Goal: Information Seeking & Learning: Check status

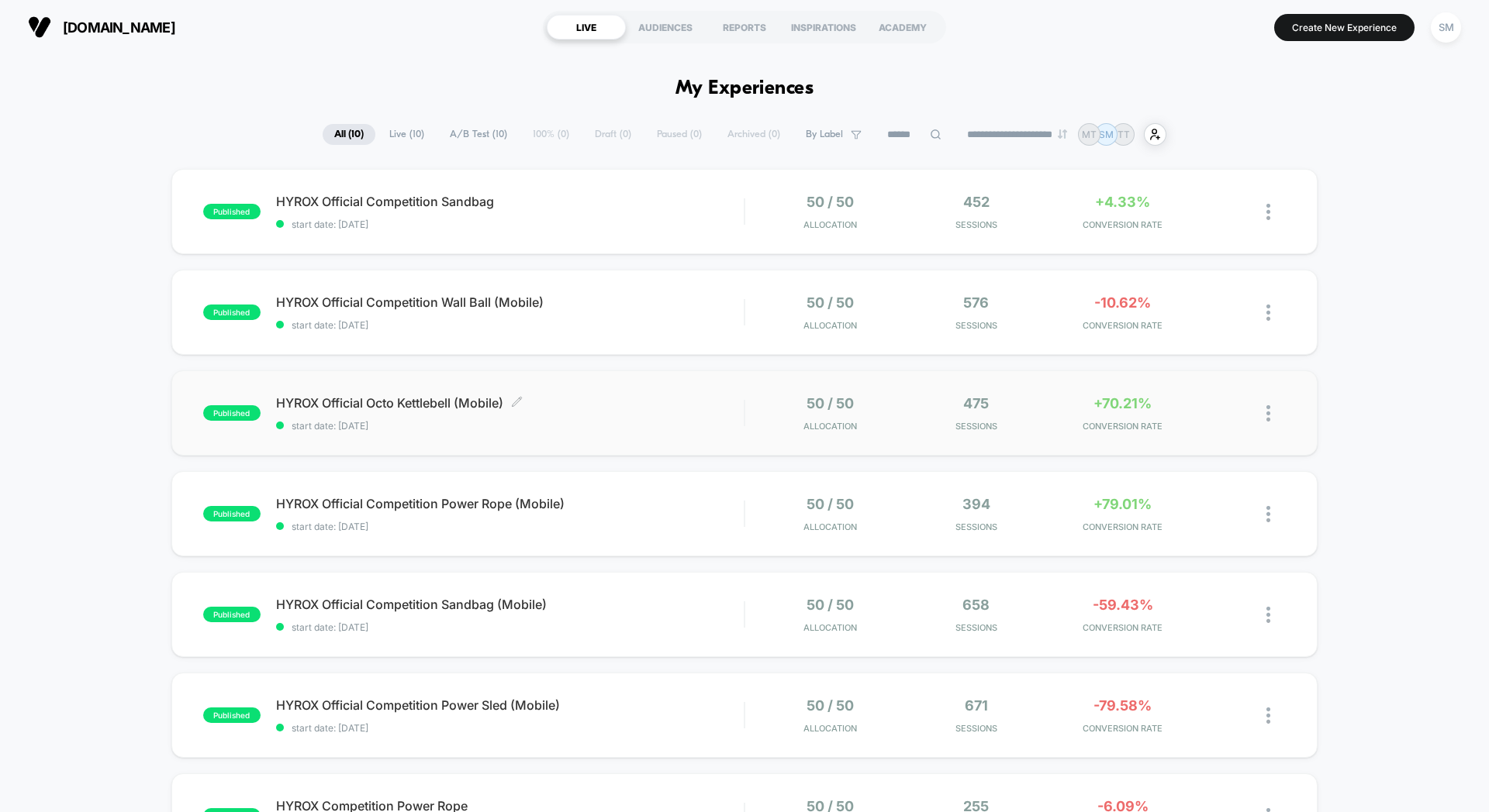
click at [659, 410] on span "HYROX Official Octo Kettlebell (Mobile) Click to edit experience details" at bounding box center [510, 403] width 468 height 16
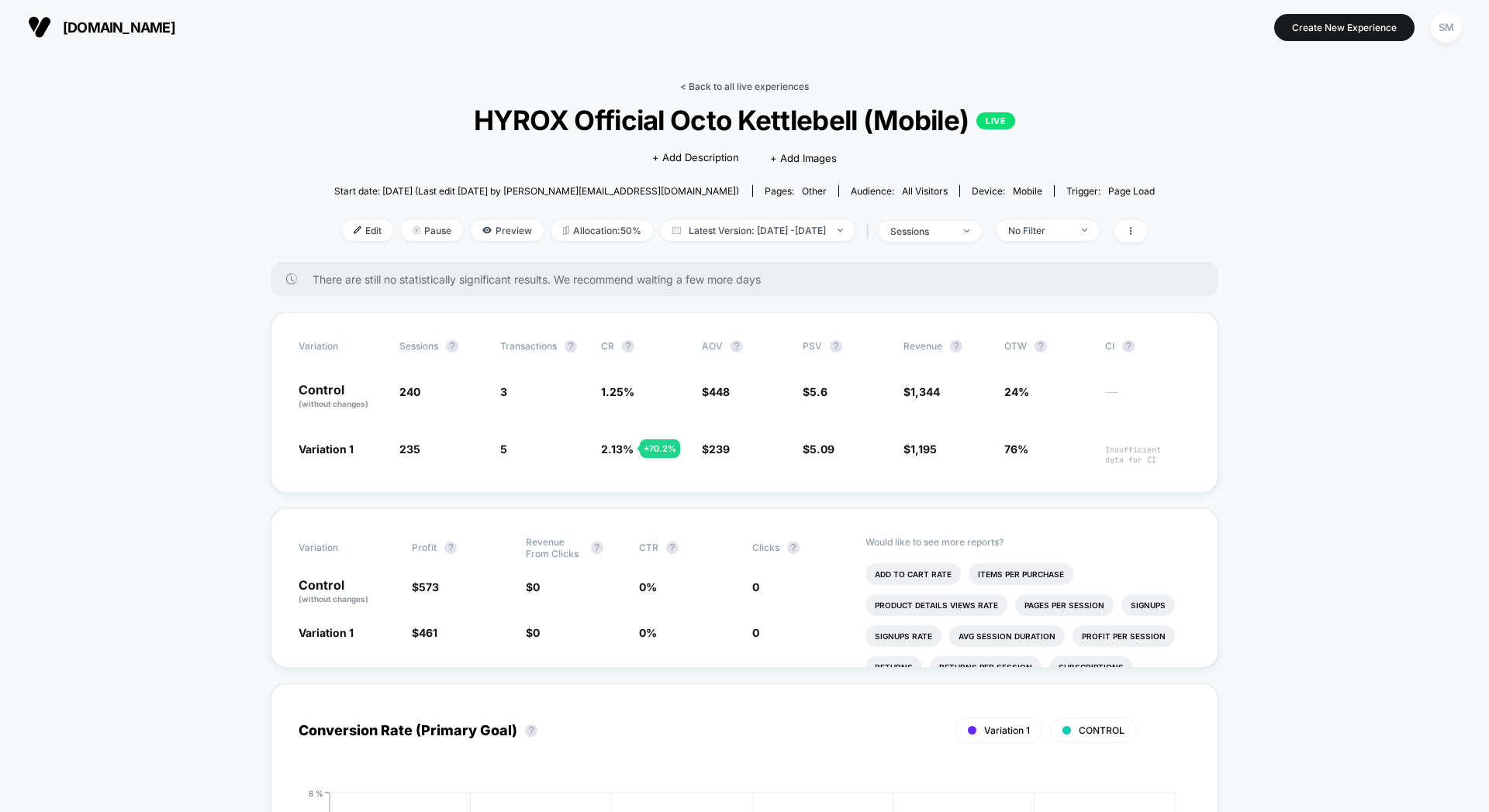
click at [687, 80] on link "< Back to all live experiences" at bounding box center [744, 86] width 129 height 12
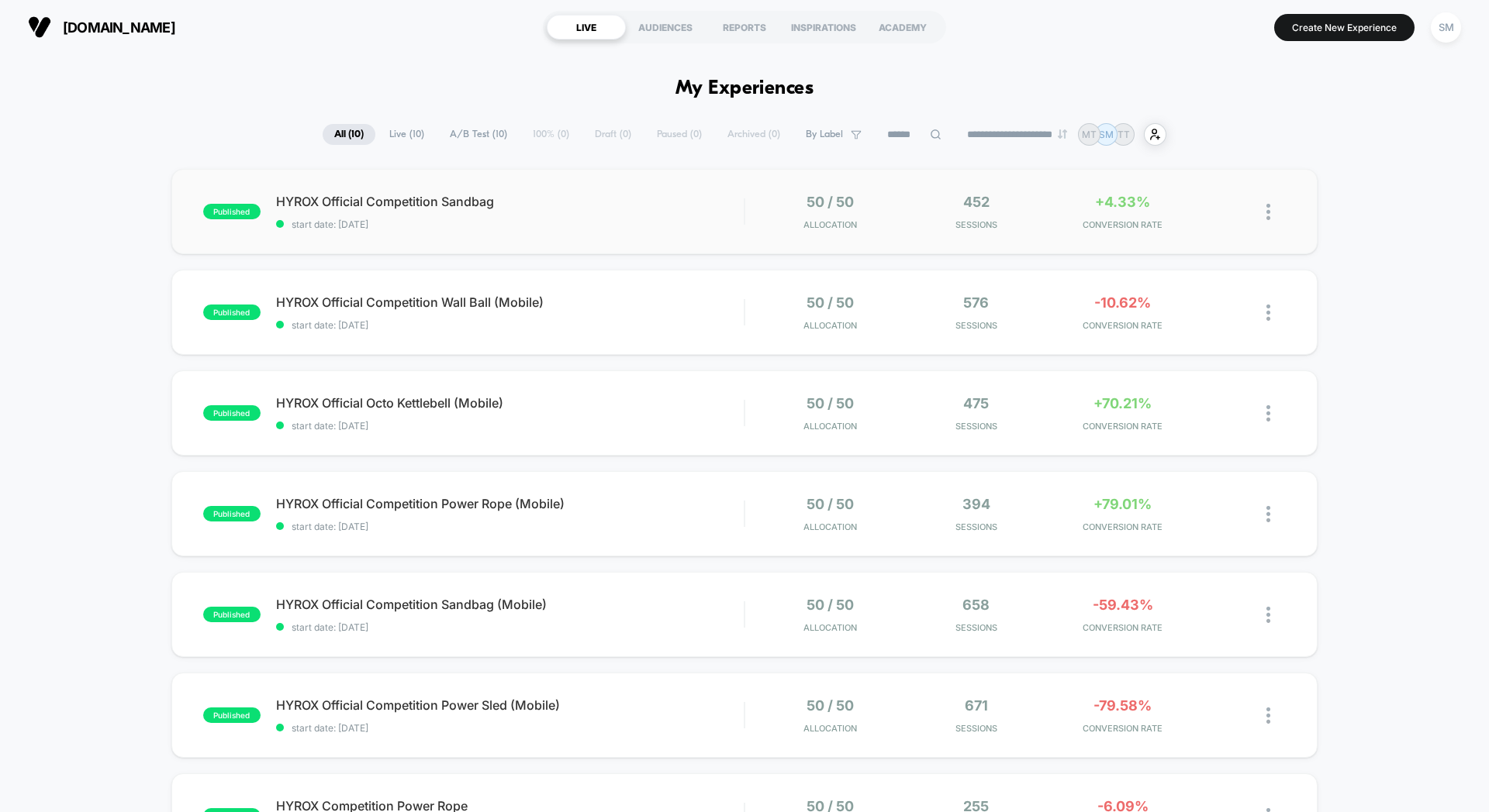
click at [589, 237] on div "published HYROX Official Competition Sandbag start date: [DATE] 50 / 50 Allocat…" at bounding box center [744, 211] width 1146 height 85
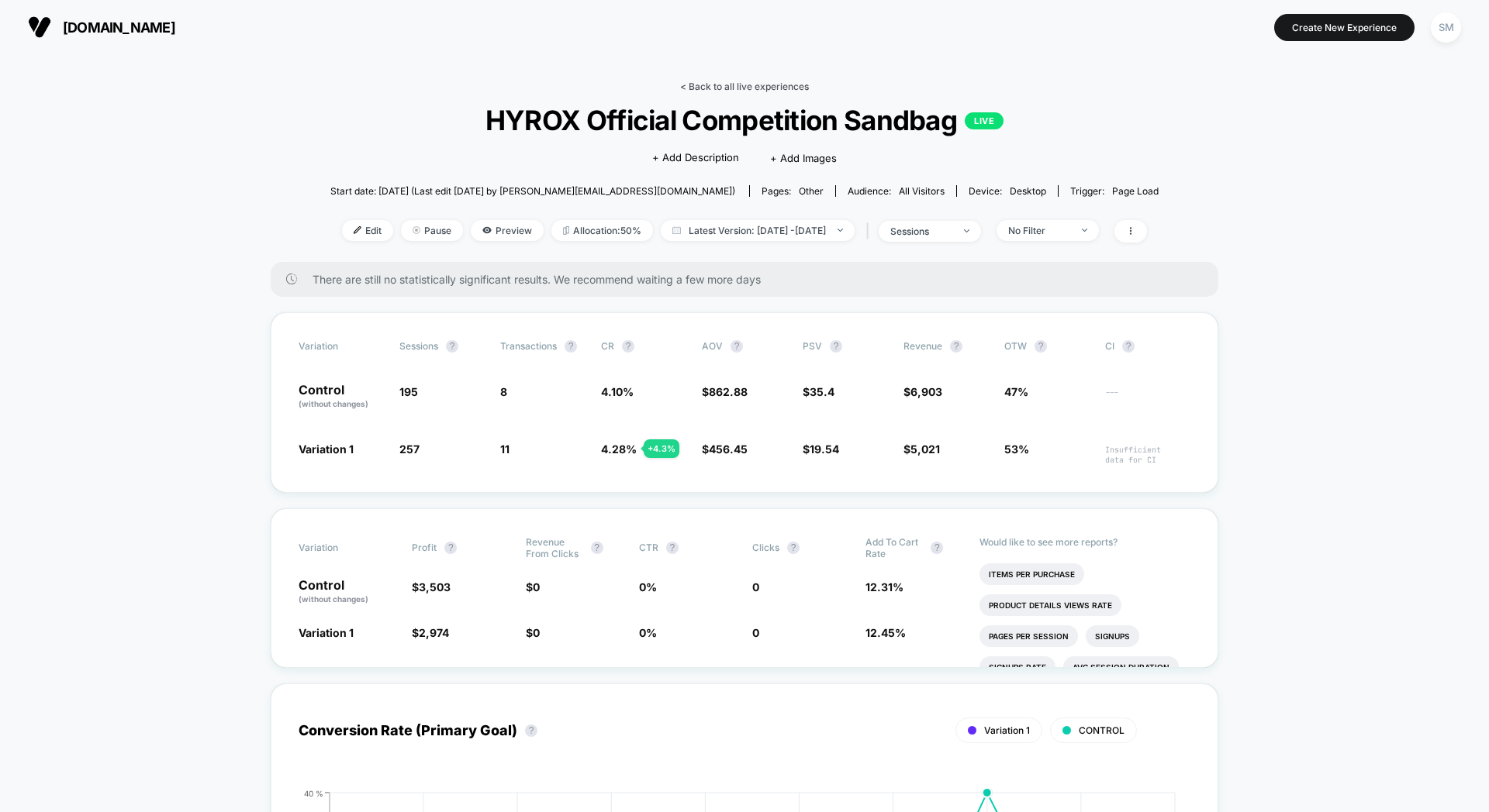
click at [693, 85] on link "< Back to all live experiences" at bounding box center [744, 86] width 129 height 12
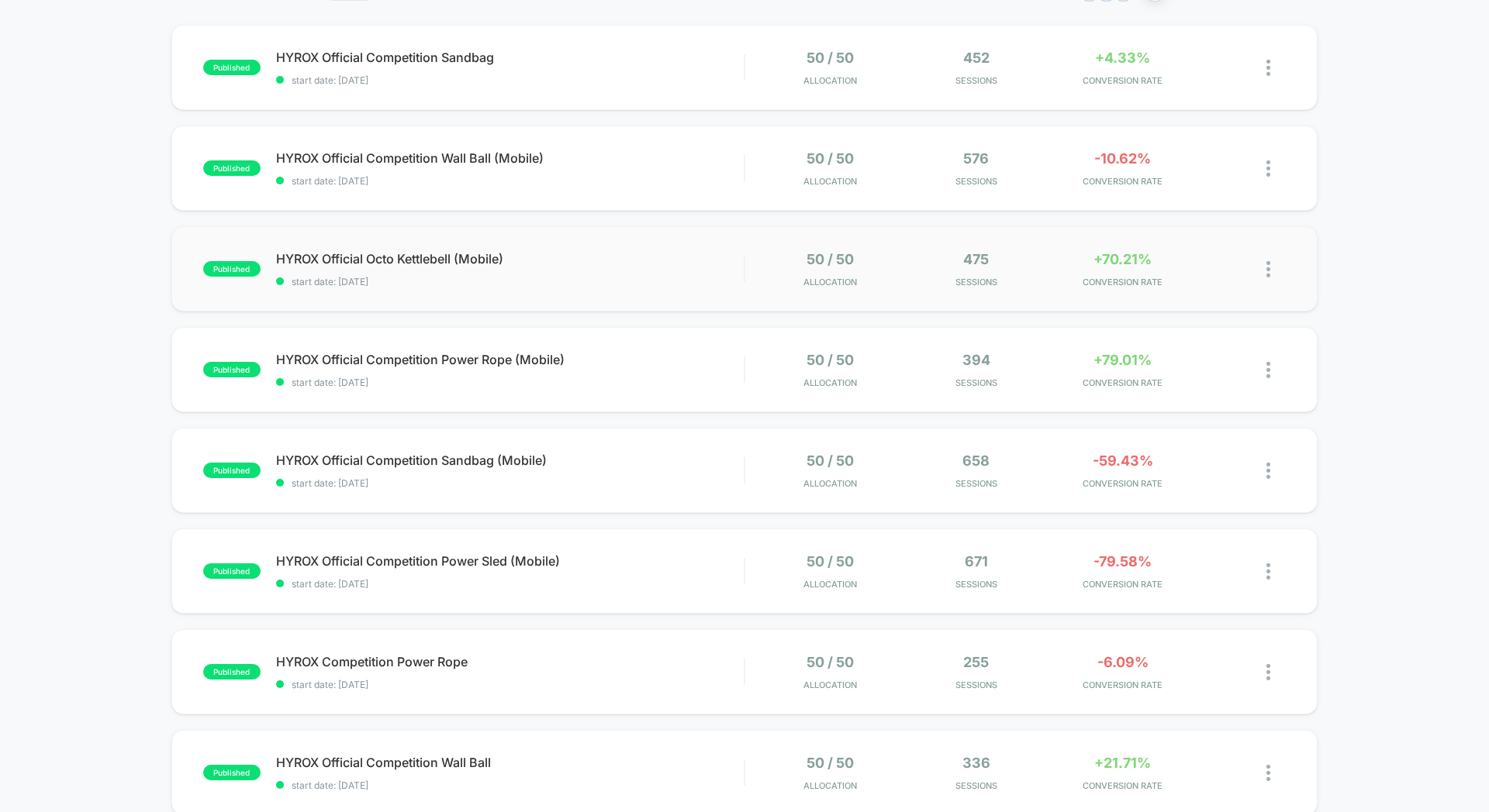
scroll to position [147, 0]
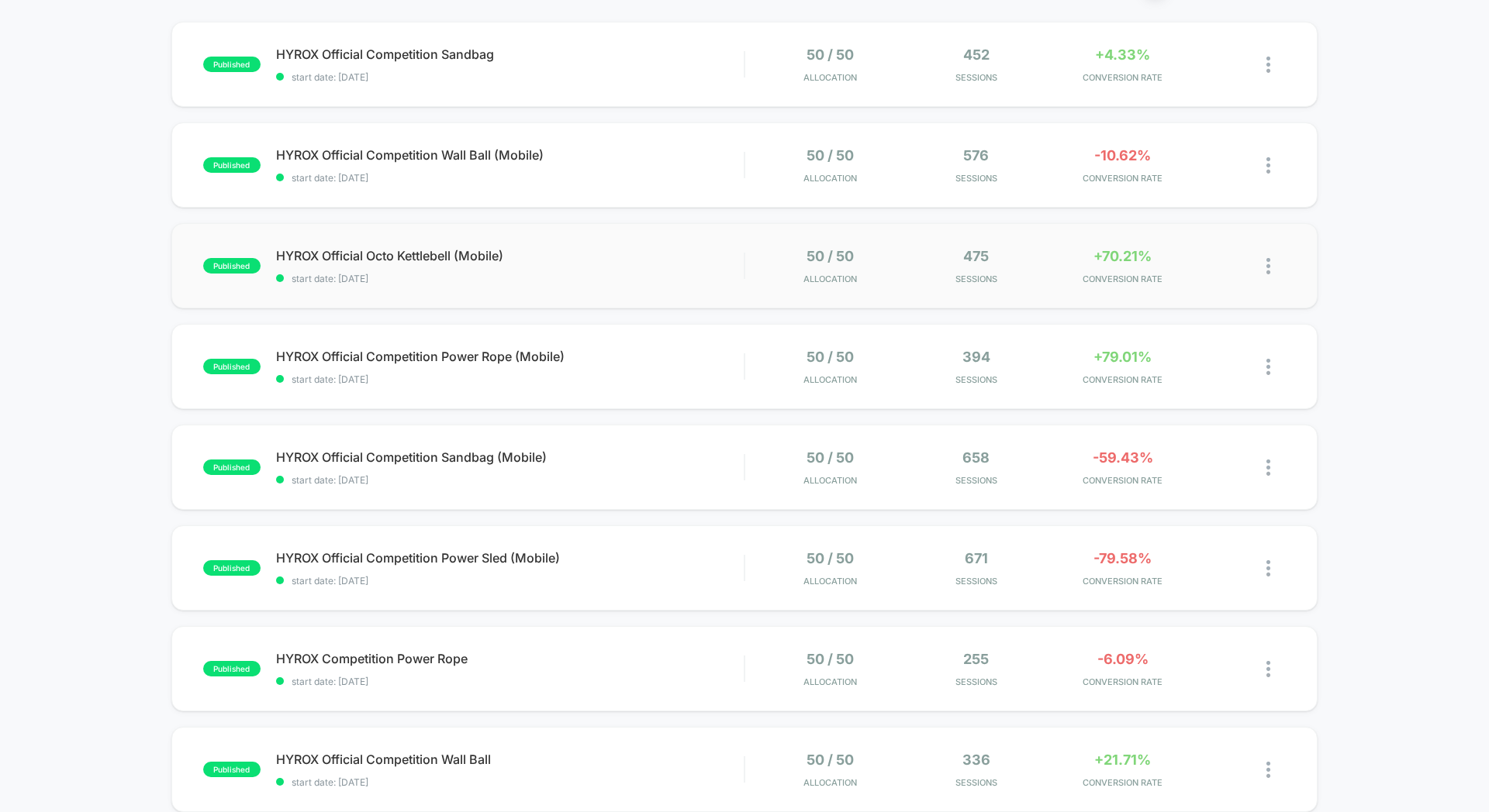
click at [672, 246] on div "published HYROX Official [PERSON_NAME] (Mobile) start date: [DATE] 50 / 50 Allo…" at bounding box center [744, 265] width 1146 height 85
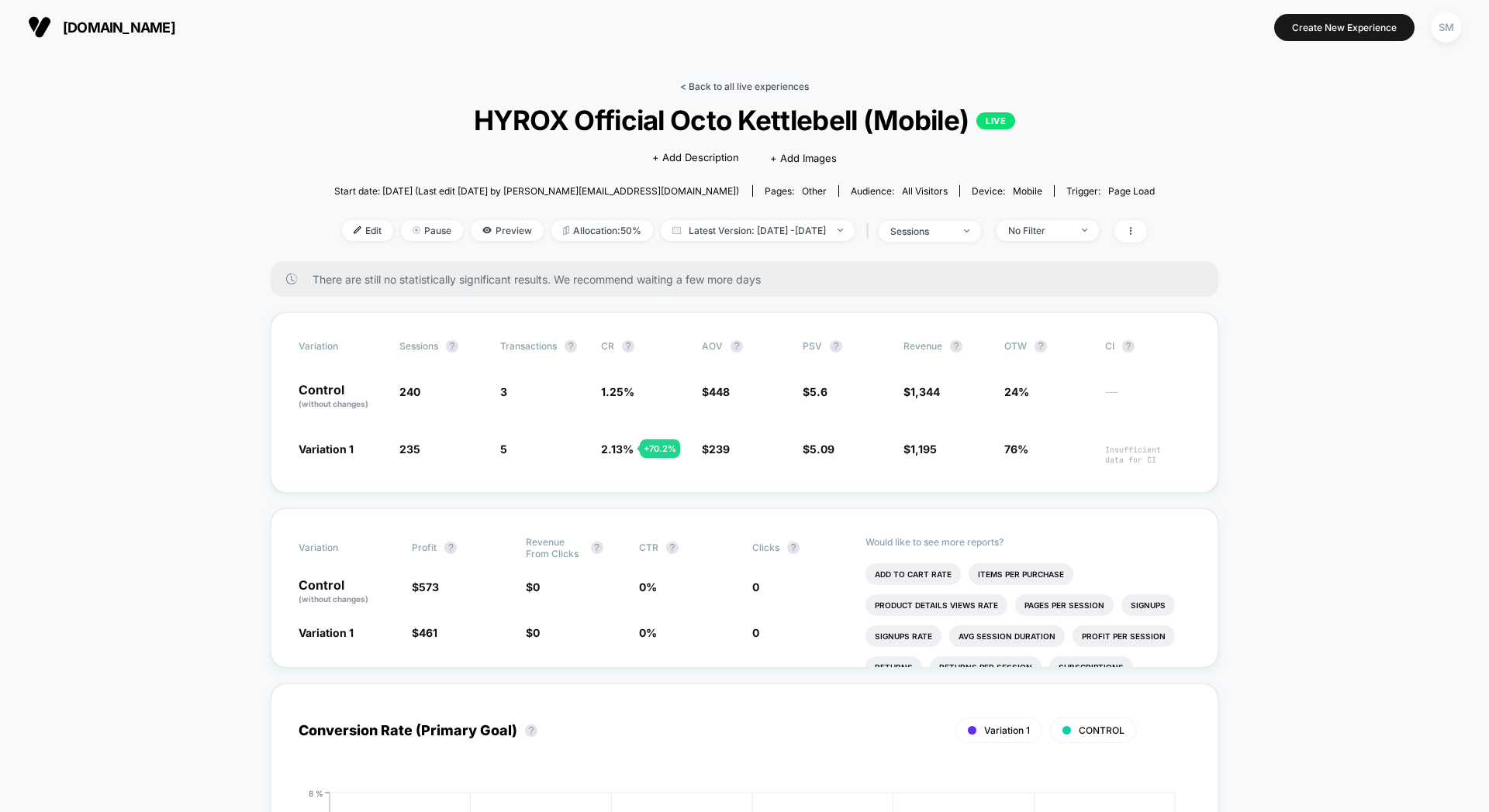
click at [699, 90] on link "< Back to all live experiences" at bounding box center [744, 86] width 129 height 12
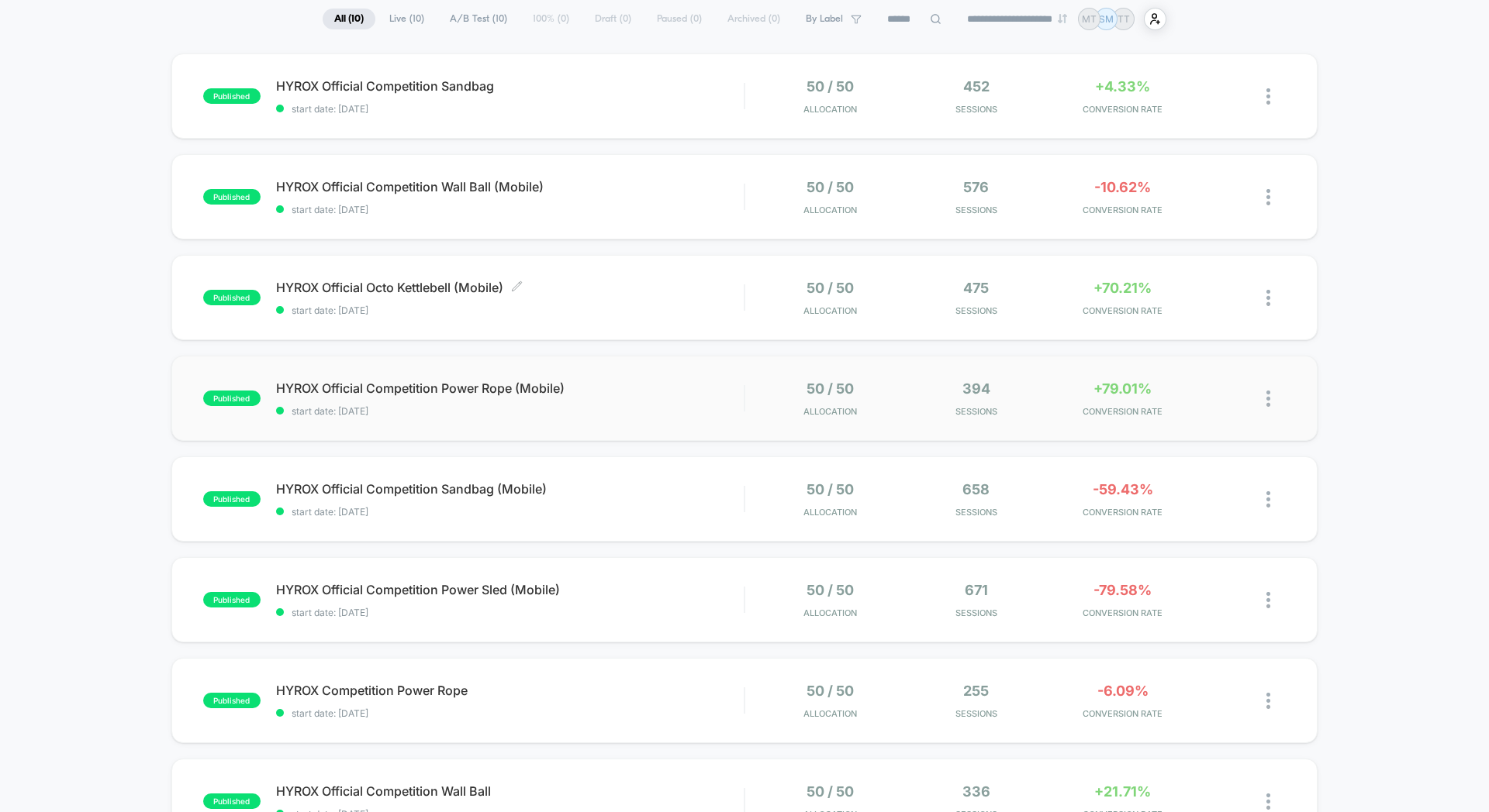
scroll to position [128, 0]
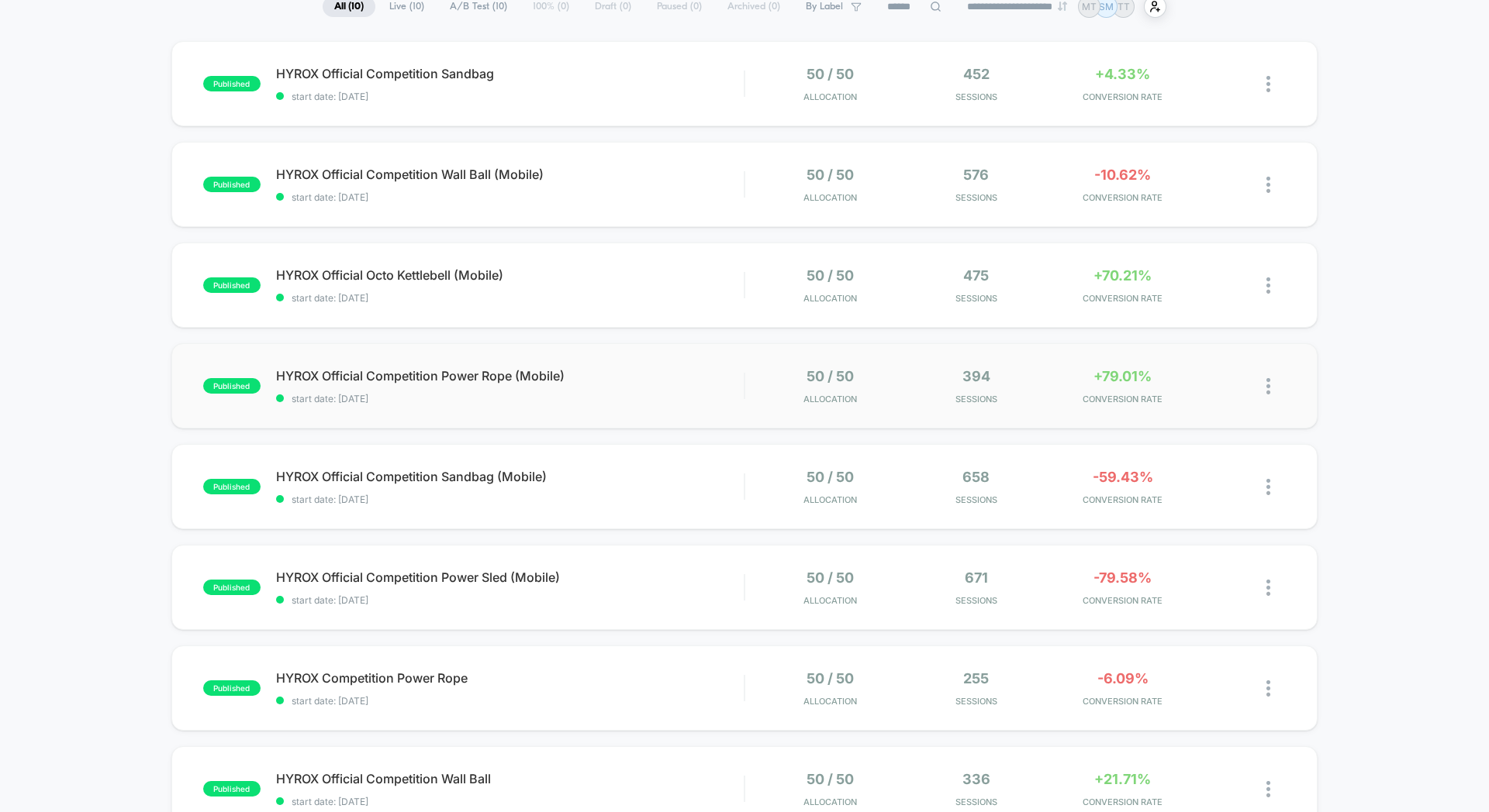
click at [674, 356] on div "published HYROX Official Competition Power Rope (Mobile) start date: [DATE] 50 …" at bounding box center [744, 386] width 1146 height 85
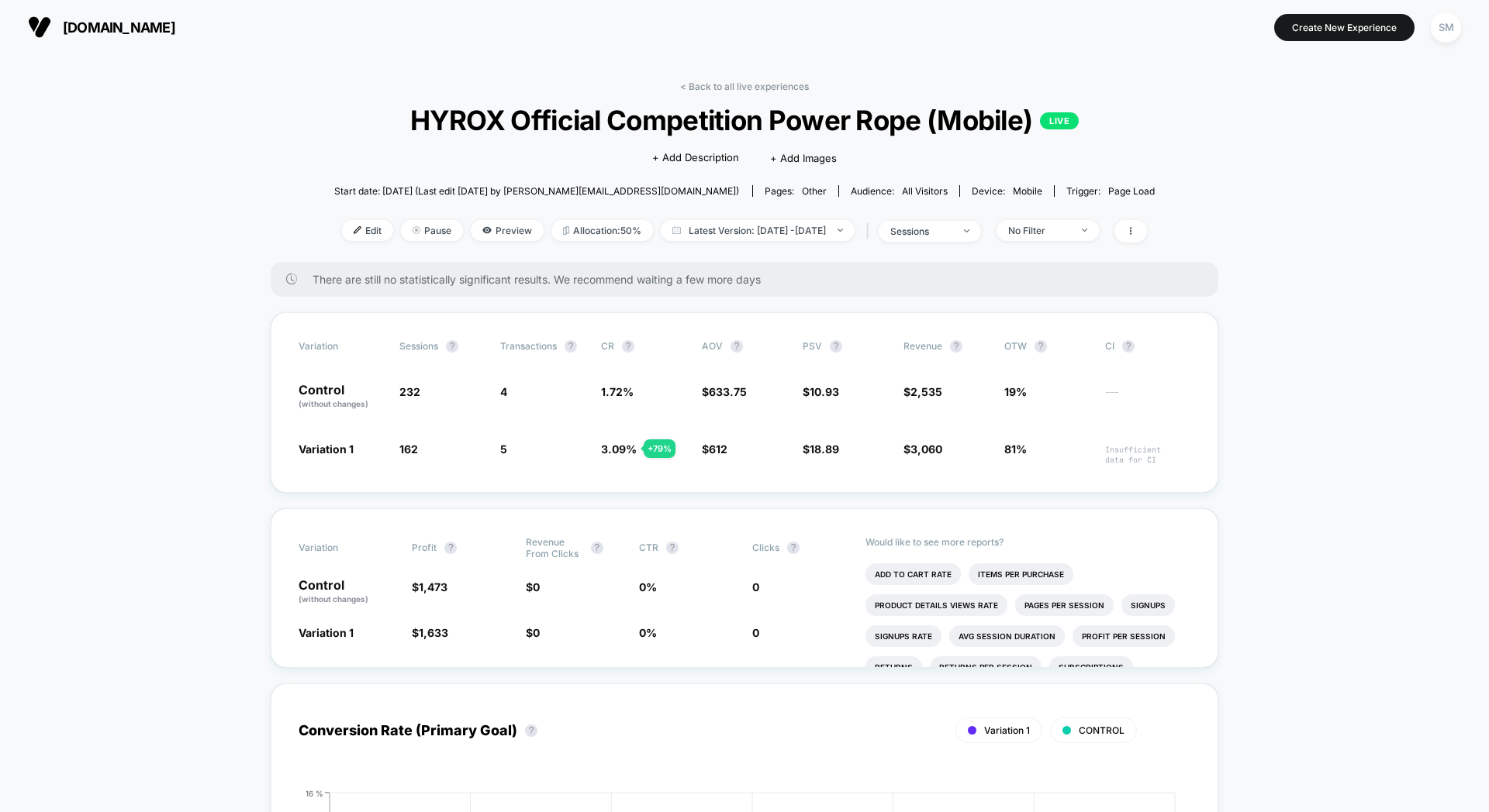
click at [693, 96] on div "< Back to all live experiences HYROX Official Competition Power Rope (Mobile) L…" at bounding box center [744, 171] width 821 height 182
click at [694, 91] on link "< Back to all live experiences" at bounding box center [744, 86] width 129 height 12
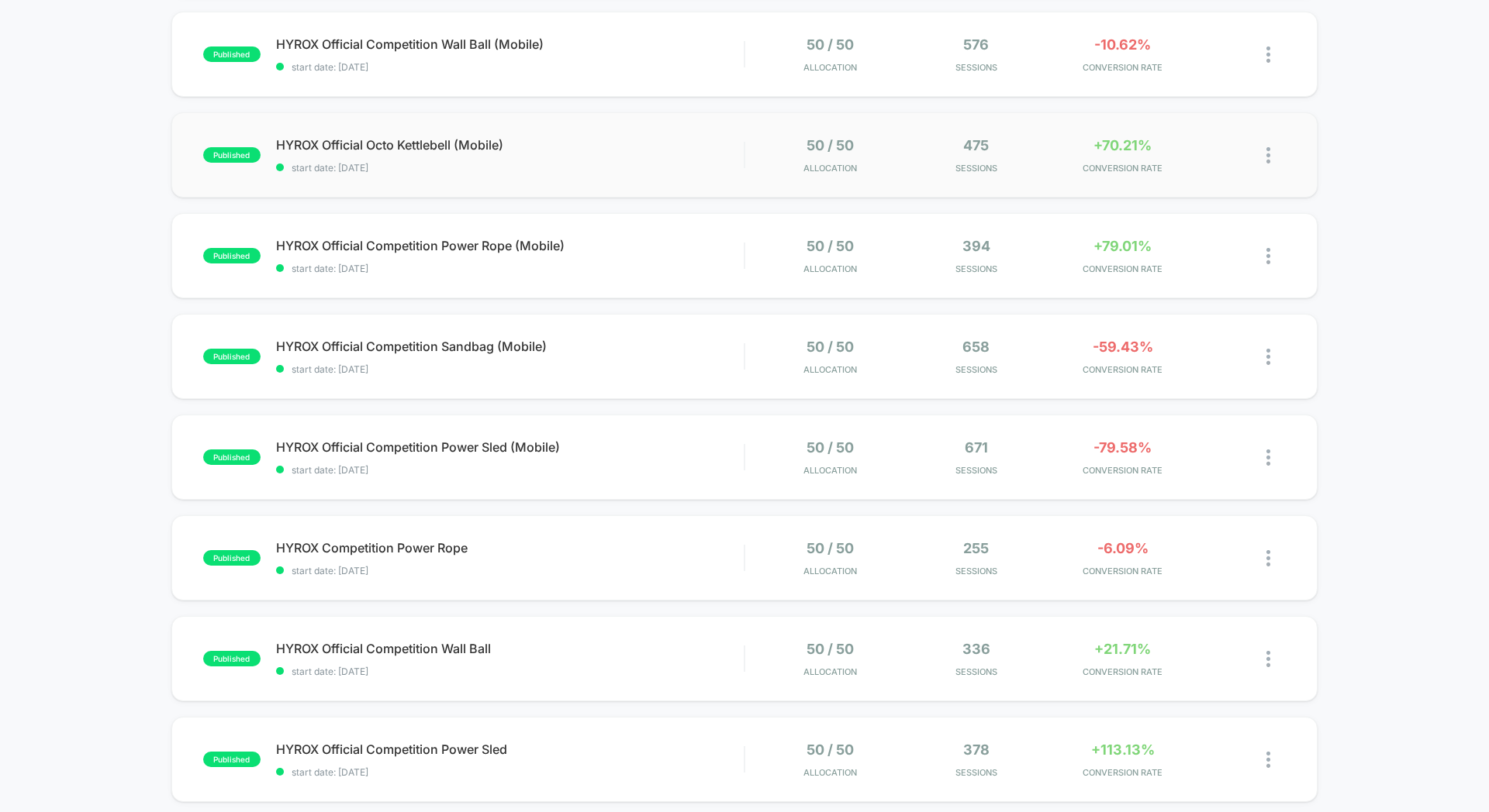
scroll to position [266, 0]
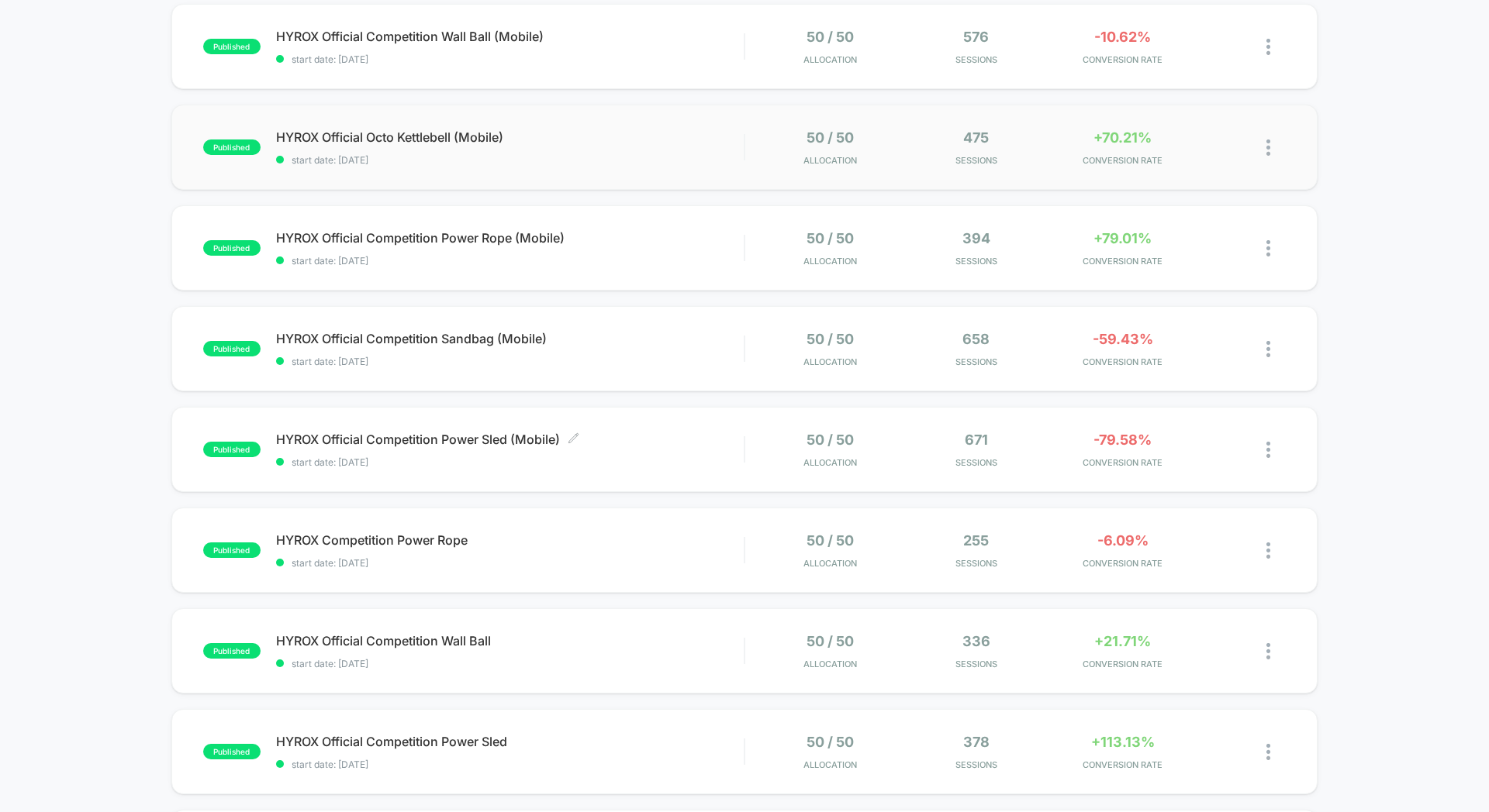
click at [683, 449] on div "HYROX Official Competition Power Sled (Mobile) Click to edit experience details…" at bounding box center [510, 450] width 468 height 37
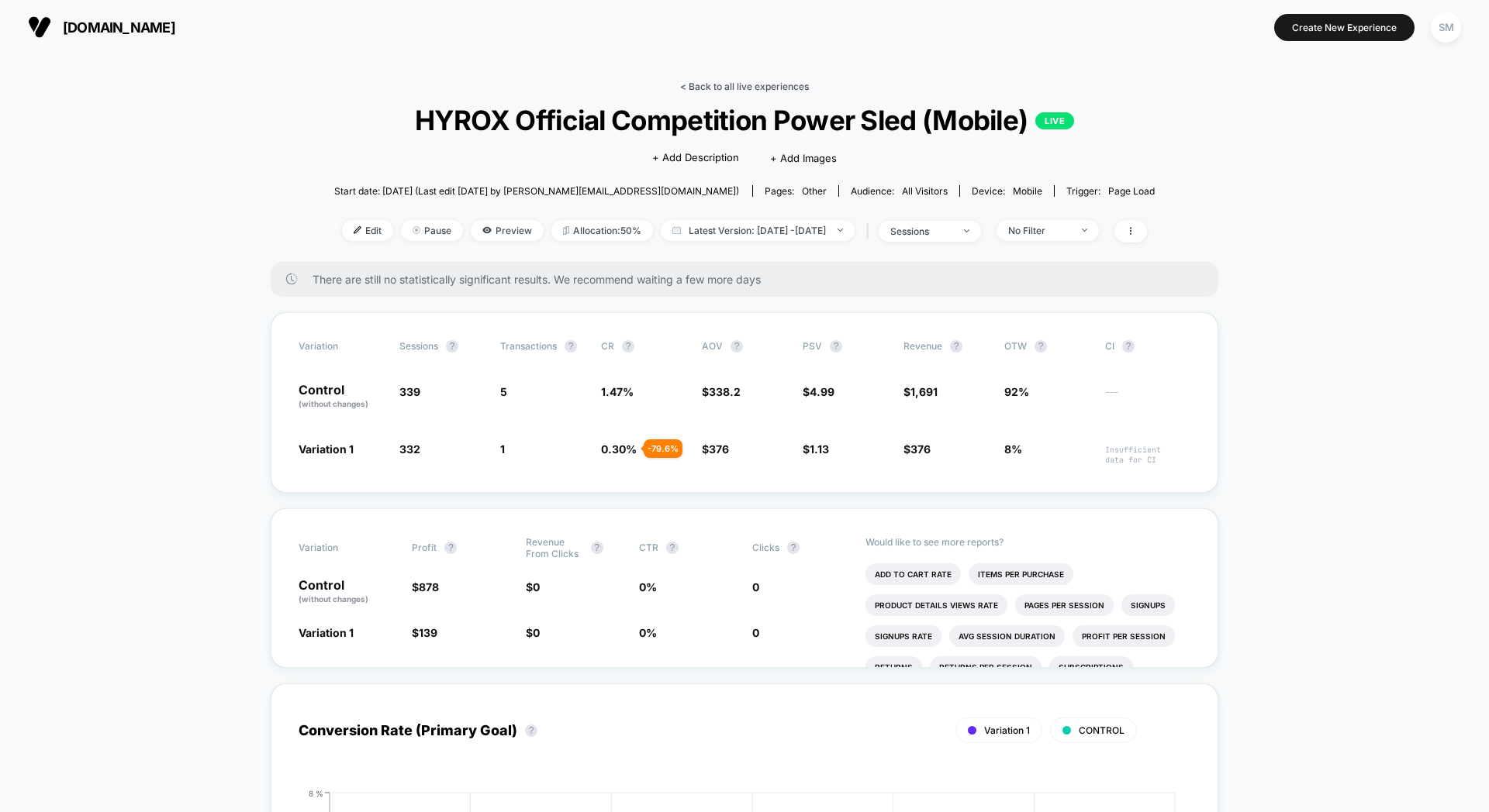
click at [684, 81] on link "< Back to all live experiences" at bounding box center [744, 86] width 129 height 12
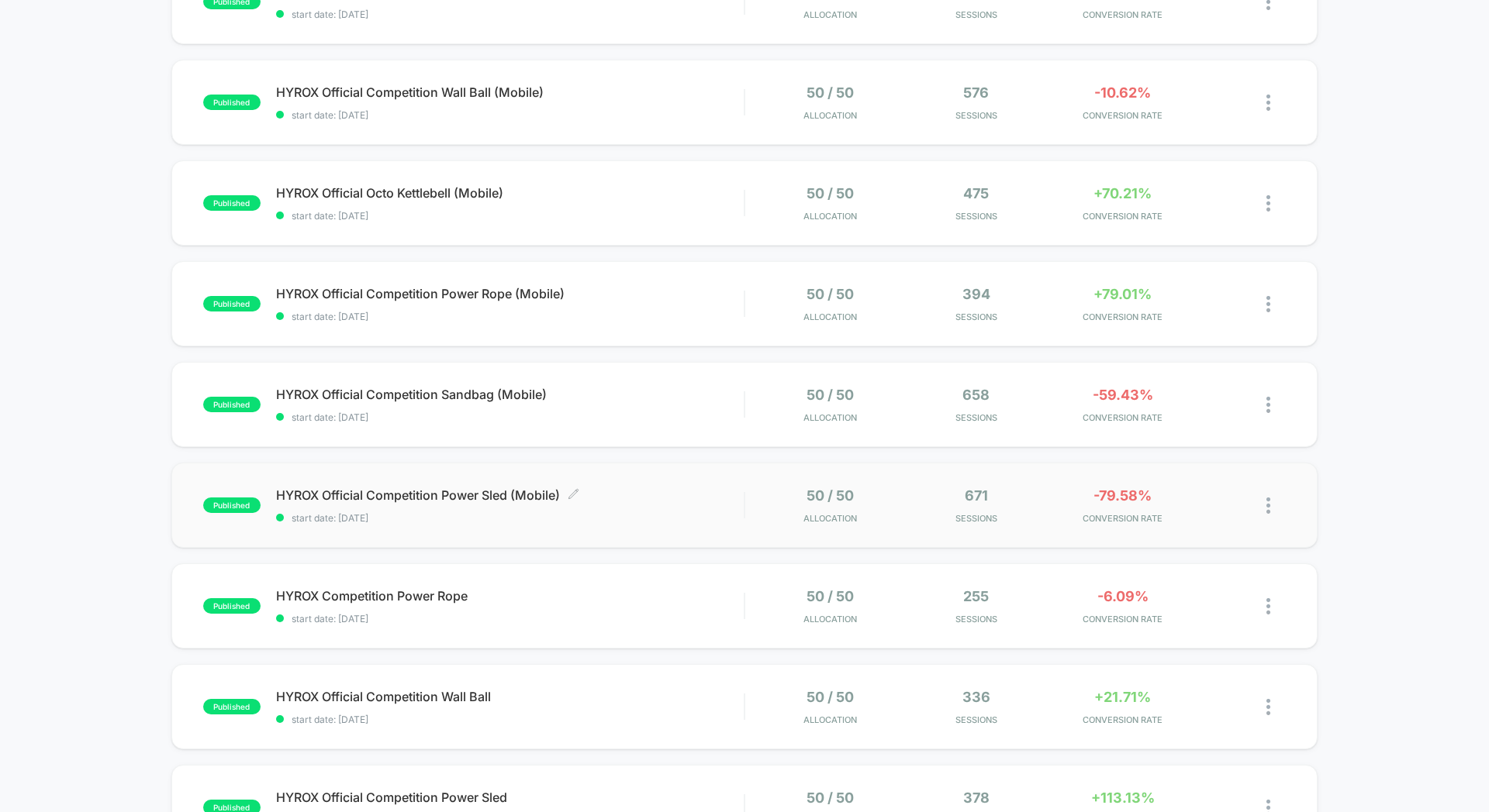
scroll to position [212, 0]
click at [711, 516] on span "start date: [DATE]" at bounding box center [510, 517] width 468 height 12
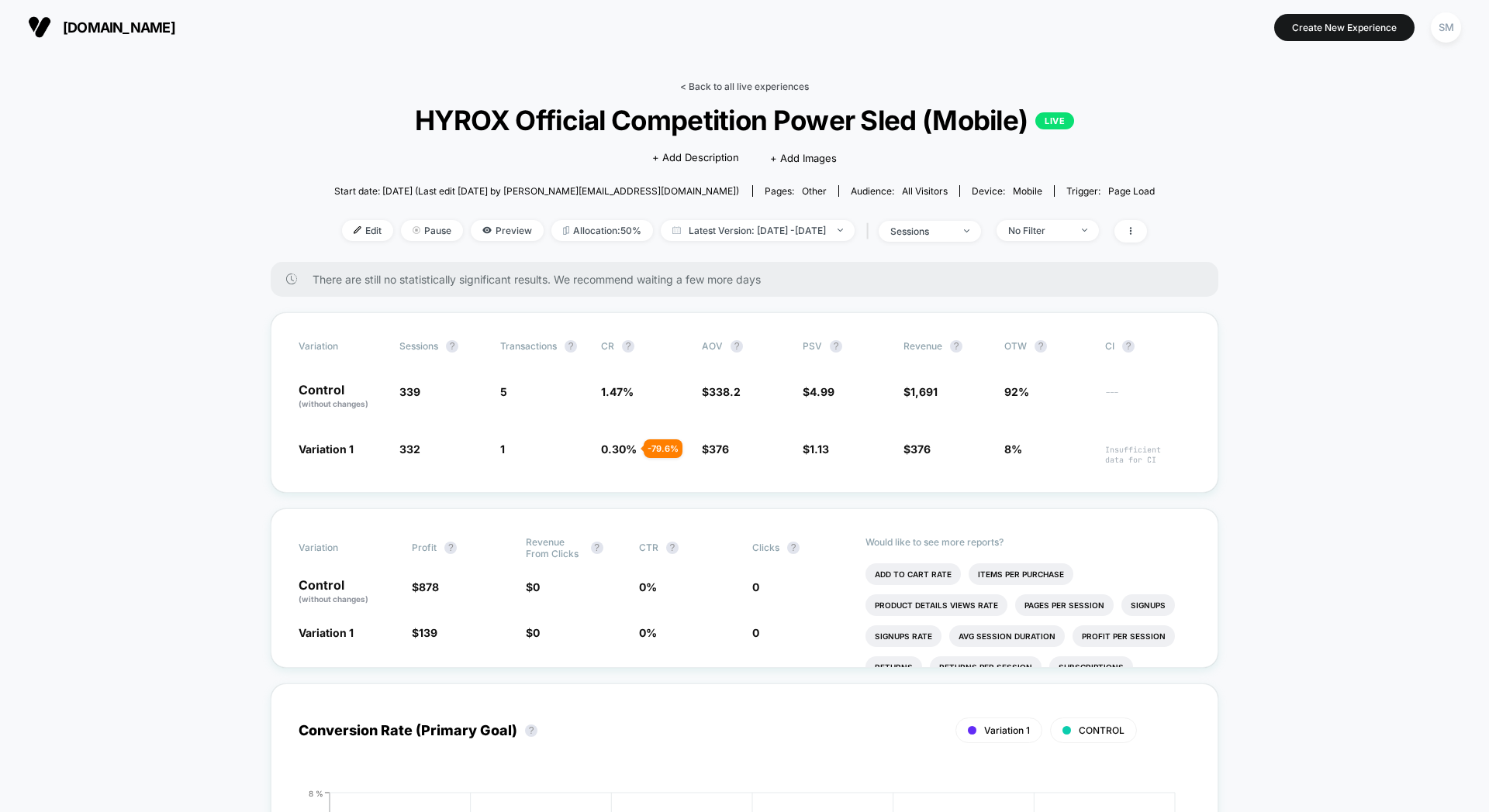
click at [703, 81] on link "< Back to all live experiences" at bounding box center [744, 86] width 129 height 12
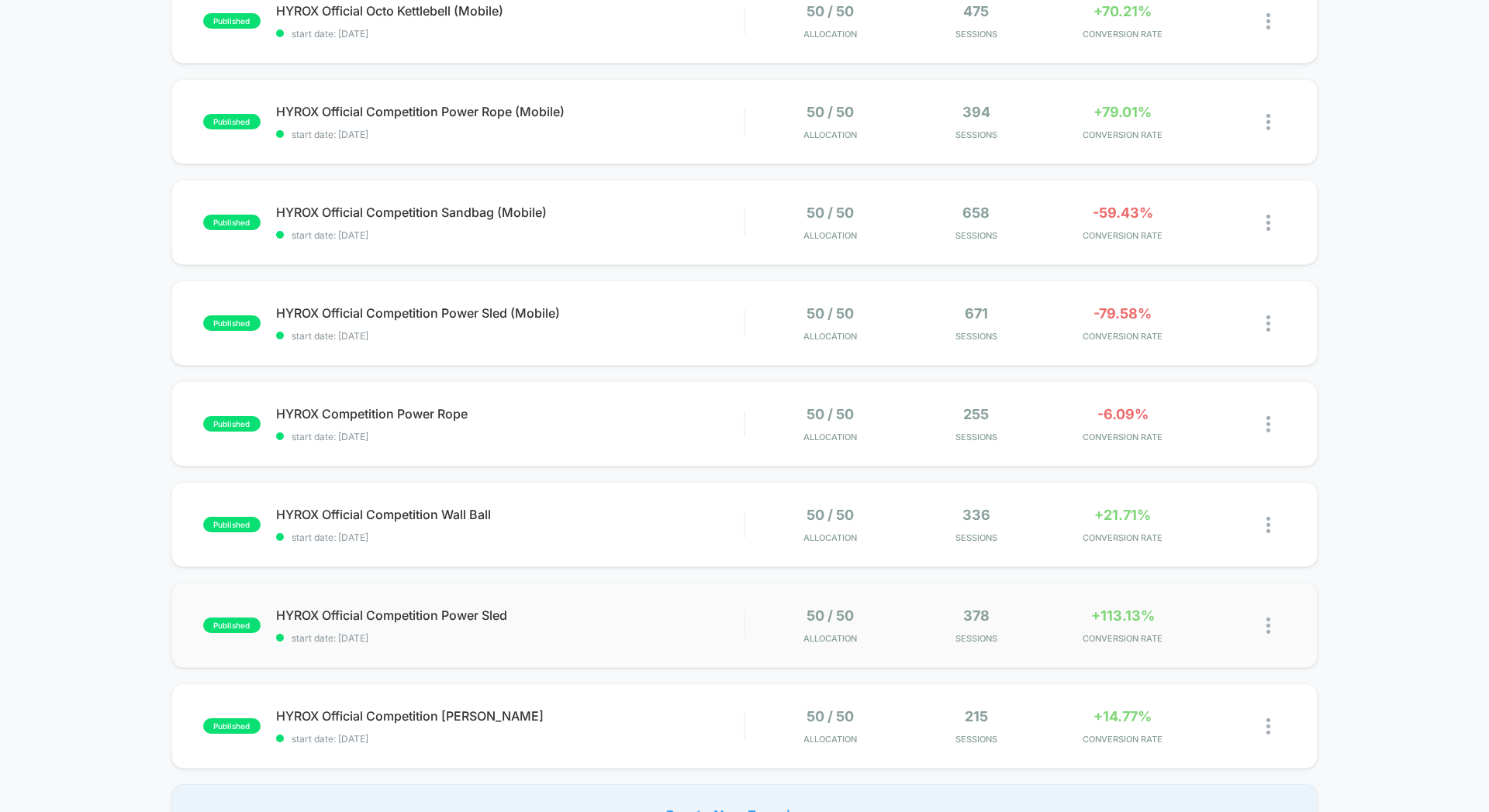
scroll to position [390, 0]
click at [699, 629] on div "HYROX Official Competition Power Sled Click to edit experience details Click to…" at bounding box center [510, 627] width 468 height 37
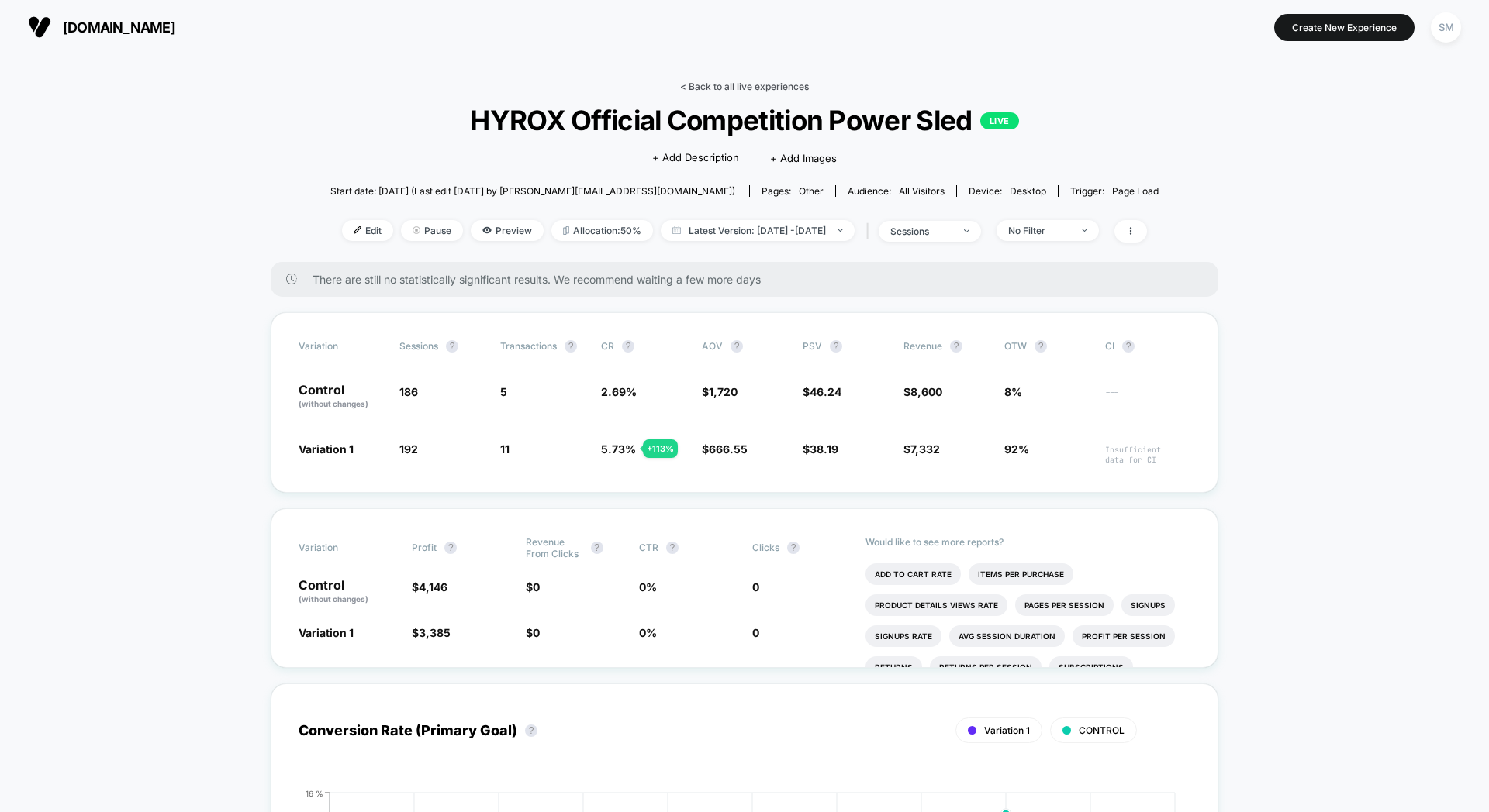
click at [727, 88] on link "< Back to all live experiences" at bounding box center [744, 86] width 129 height 12
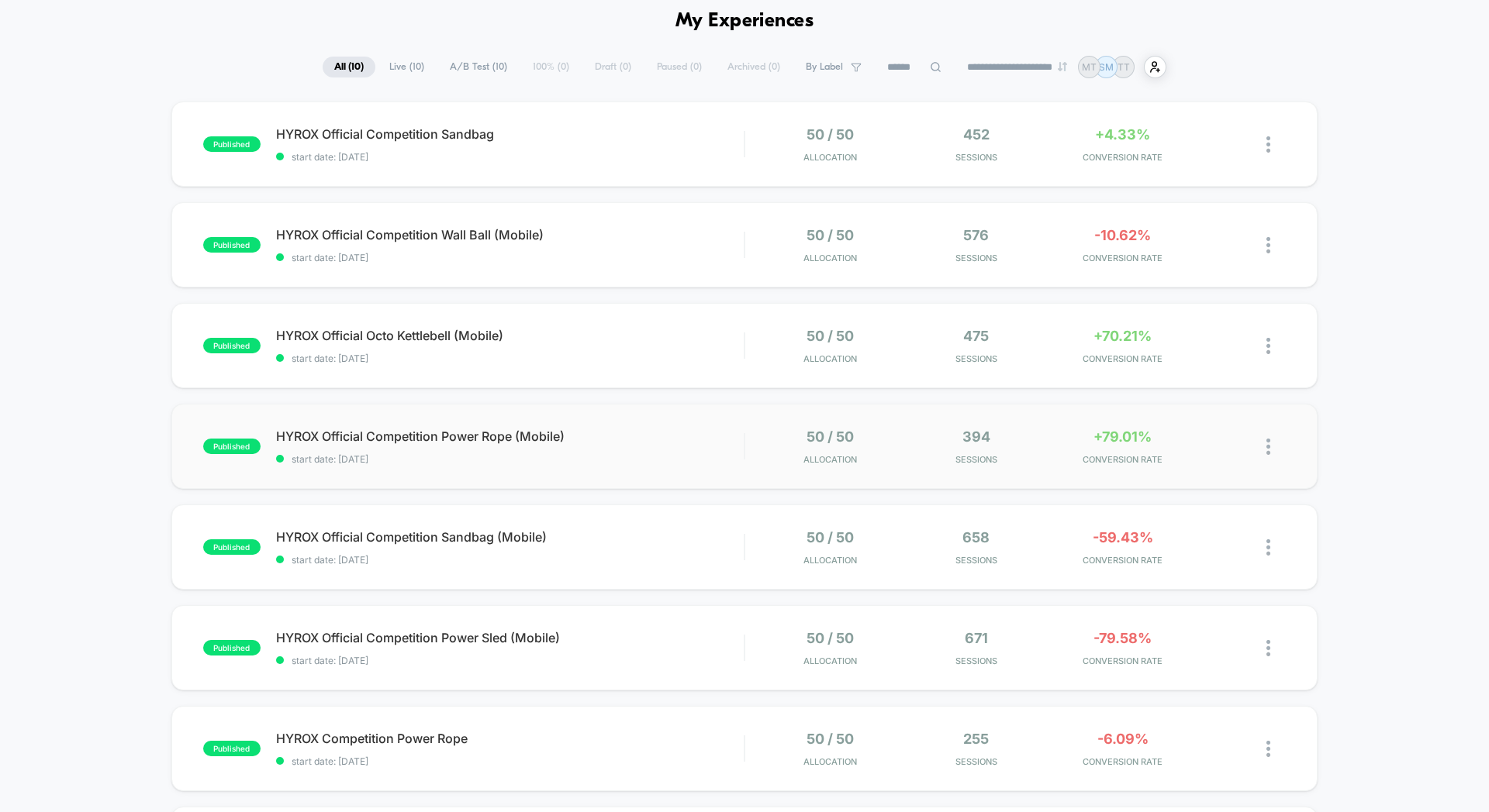
scroll to position [70, 0]
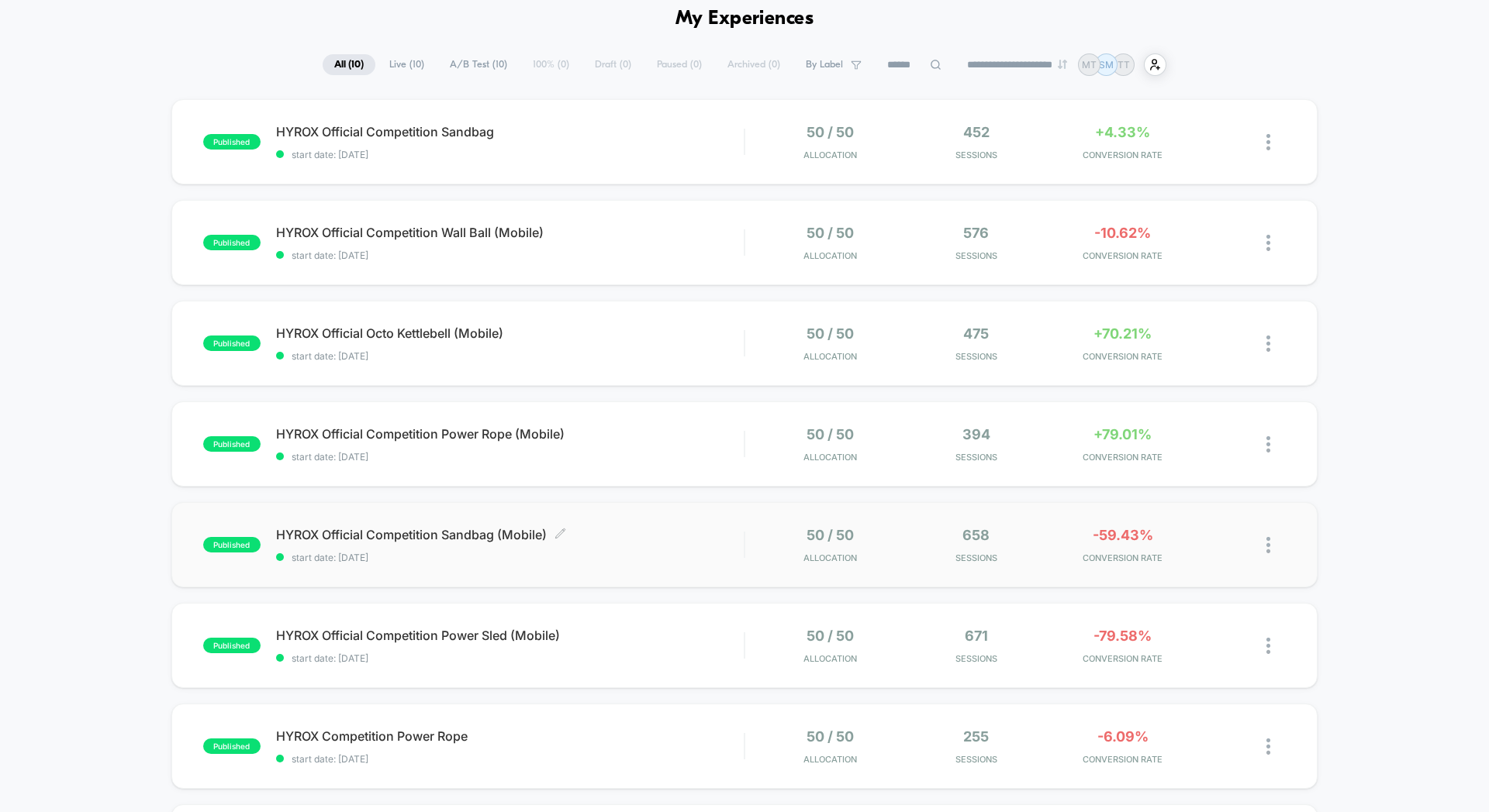
click at [691, 531] on span "HYROX Official Competition Sandbag (Mobile) Click to edit experience details" at bounding box center [510, 535] width 468 height 16
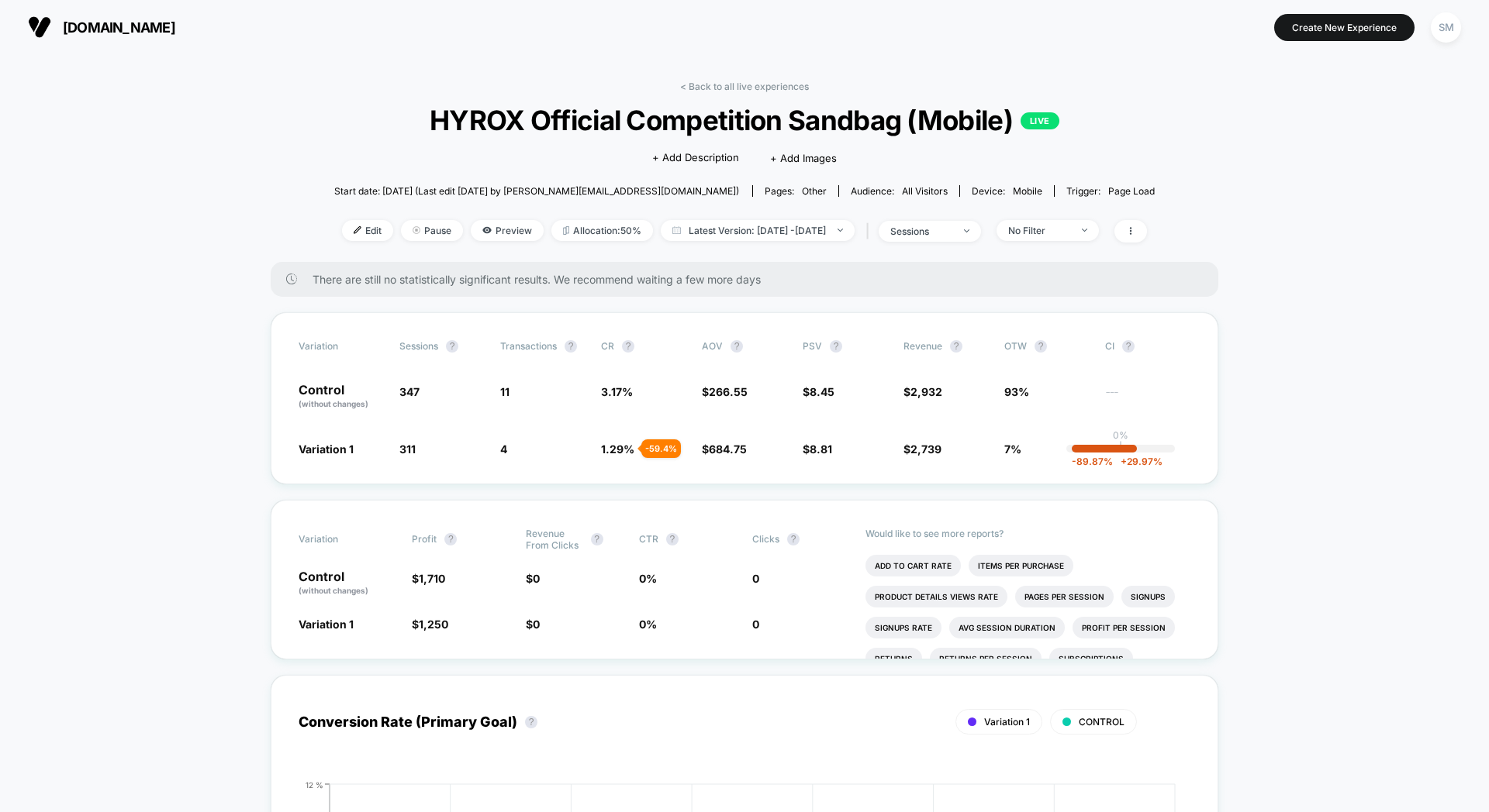
click at [686, 283] on span "There are still no statistically significant results. We recommend waiting a fe…" at bounding box center [750, 279] width 875 height 13
